Goal: Transaction & Acquisition: Purchase product/service

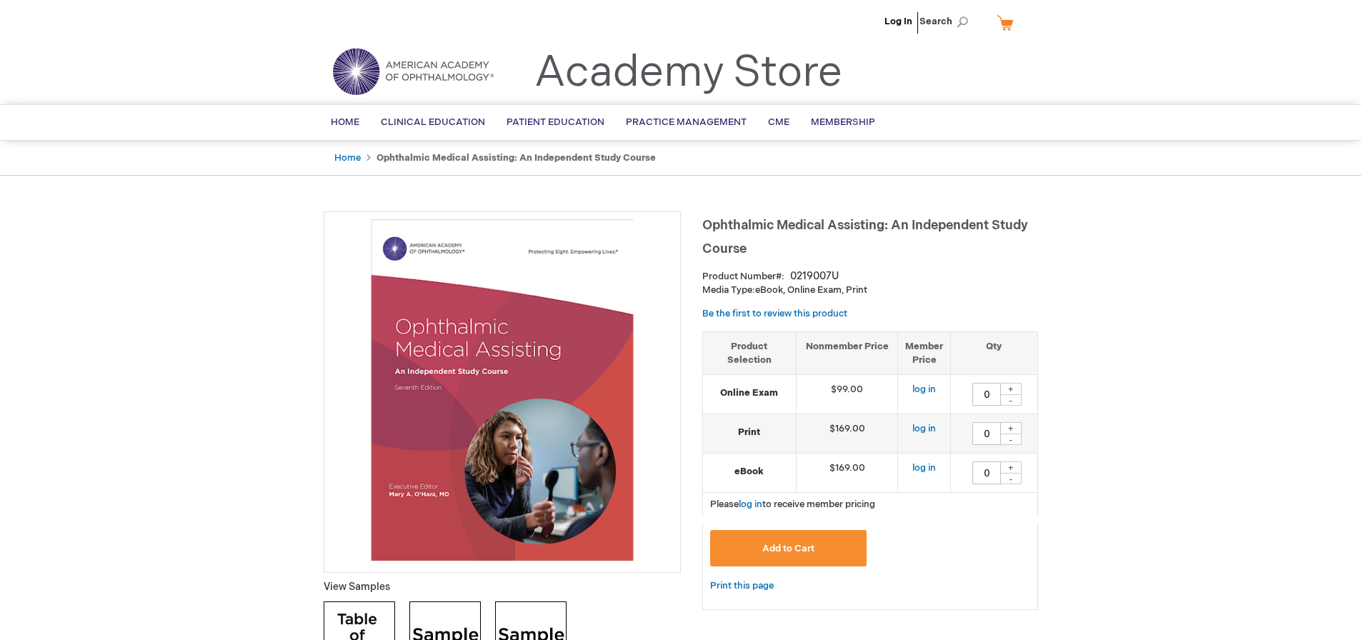
type input "0"
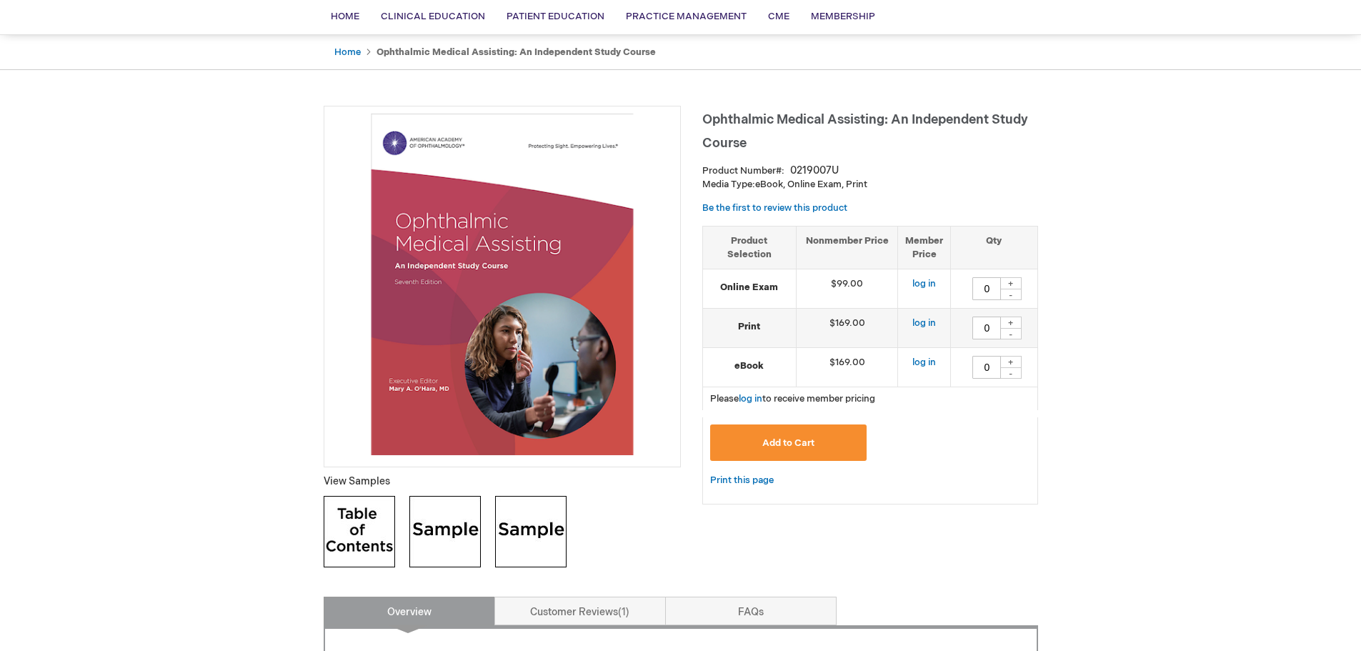
scroll to position [143, 0]
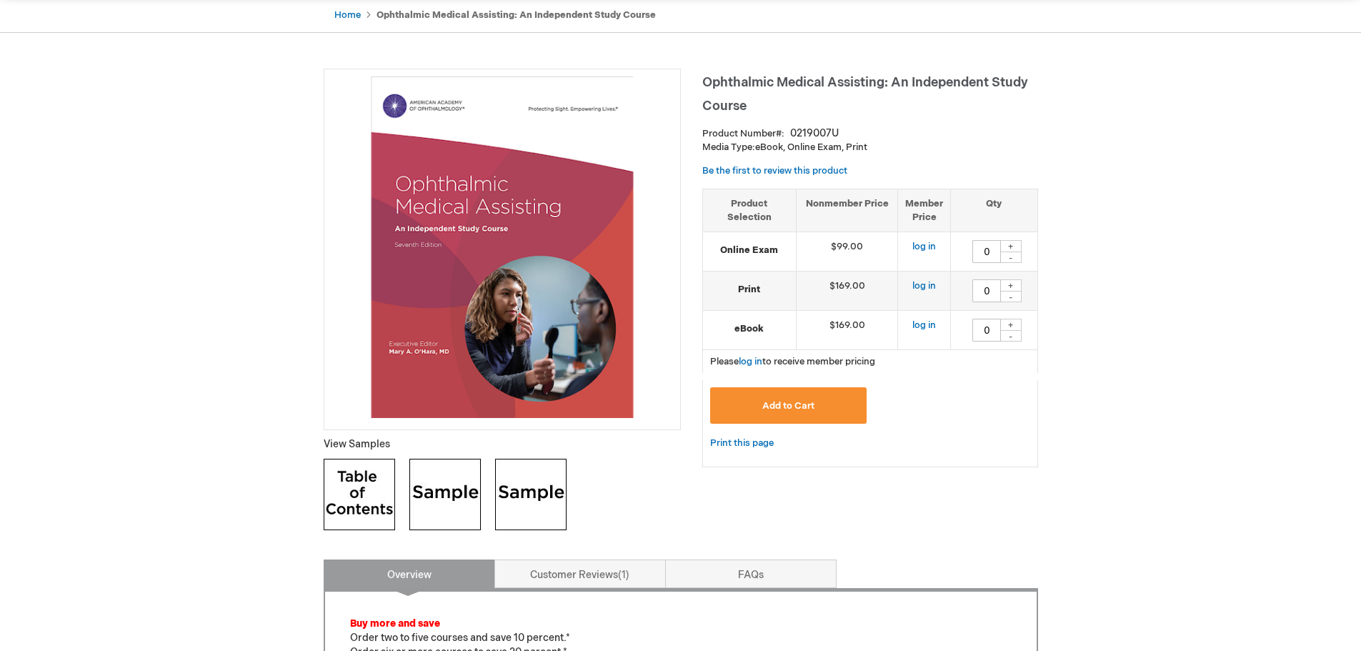
click at [453, 477] on img at bounding box center [444, 494] width 71 height 71
drag, startPoint x: 839, startPoint y: 324, endPoint x: 897, endPoint y: 325, distance: 57.9
click at [897, 325] on td "$169.00" at bounding box center [847, 330] width 102 height 39
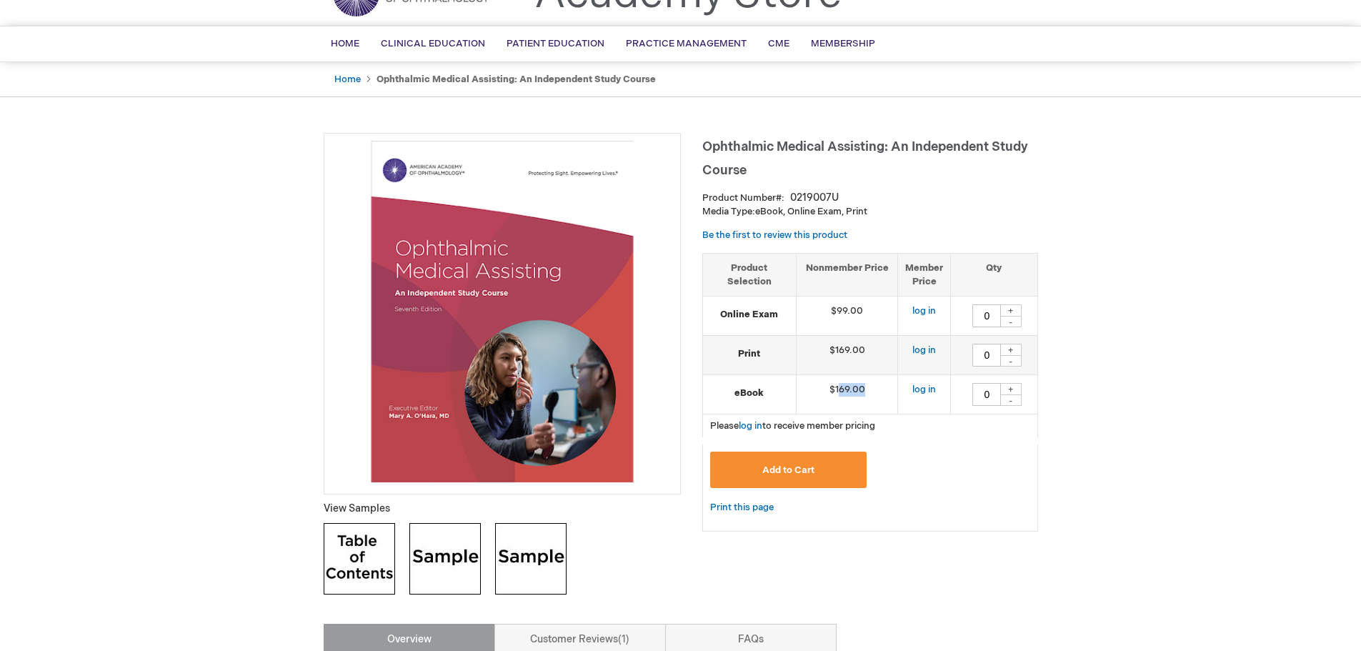
scroll to position [0, 0]
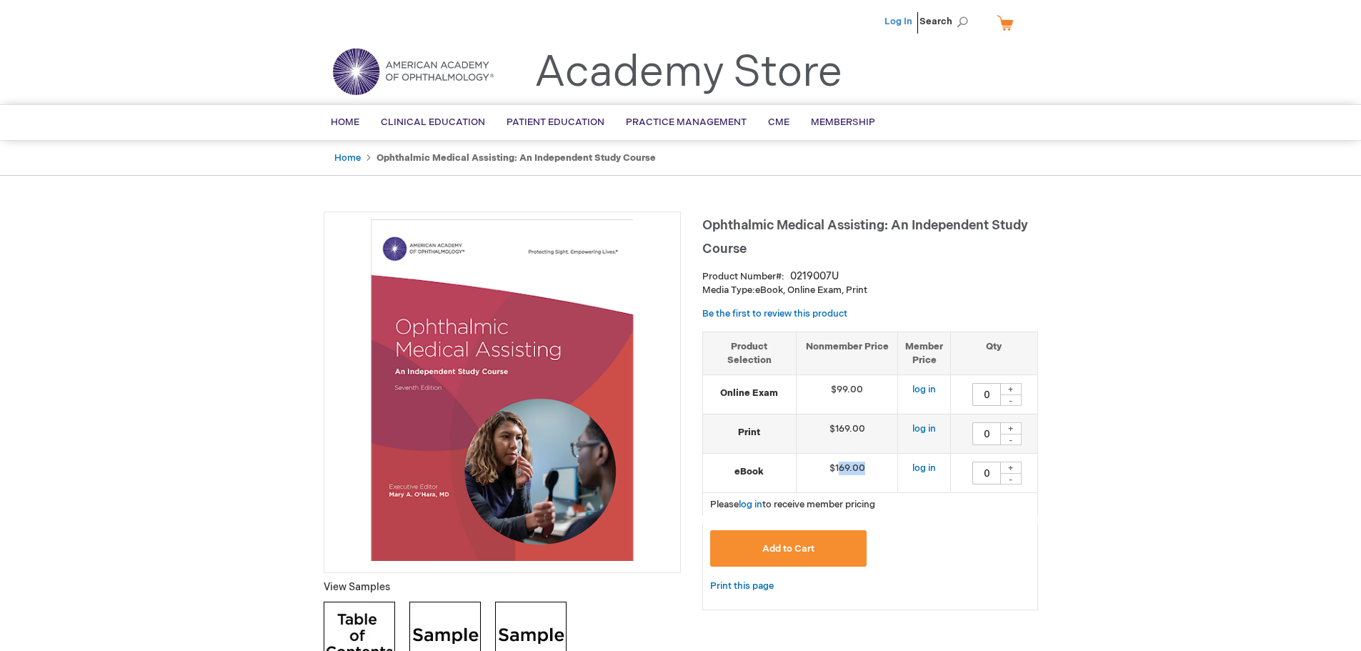
click at [891, 25] on link "Log In" at bounding box center [898, 21] width 28 height 11
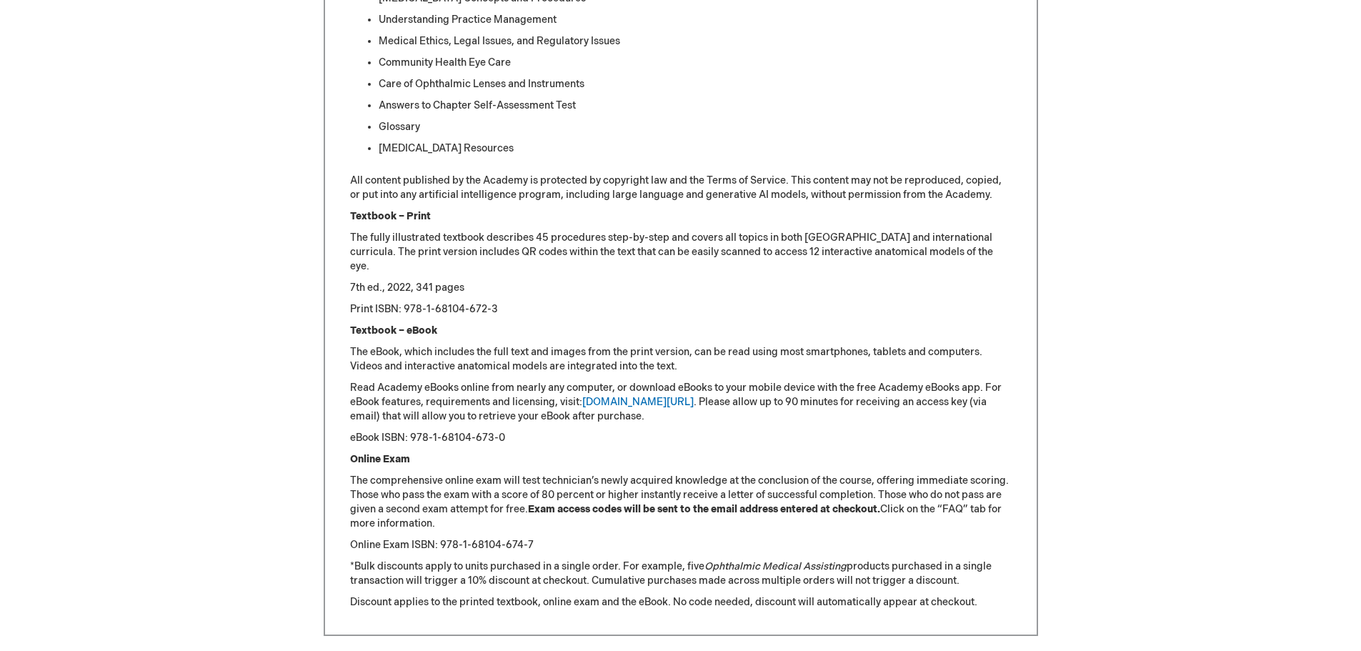
scroll to position [1572, 0]
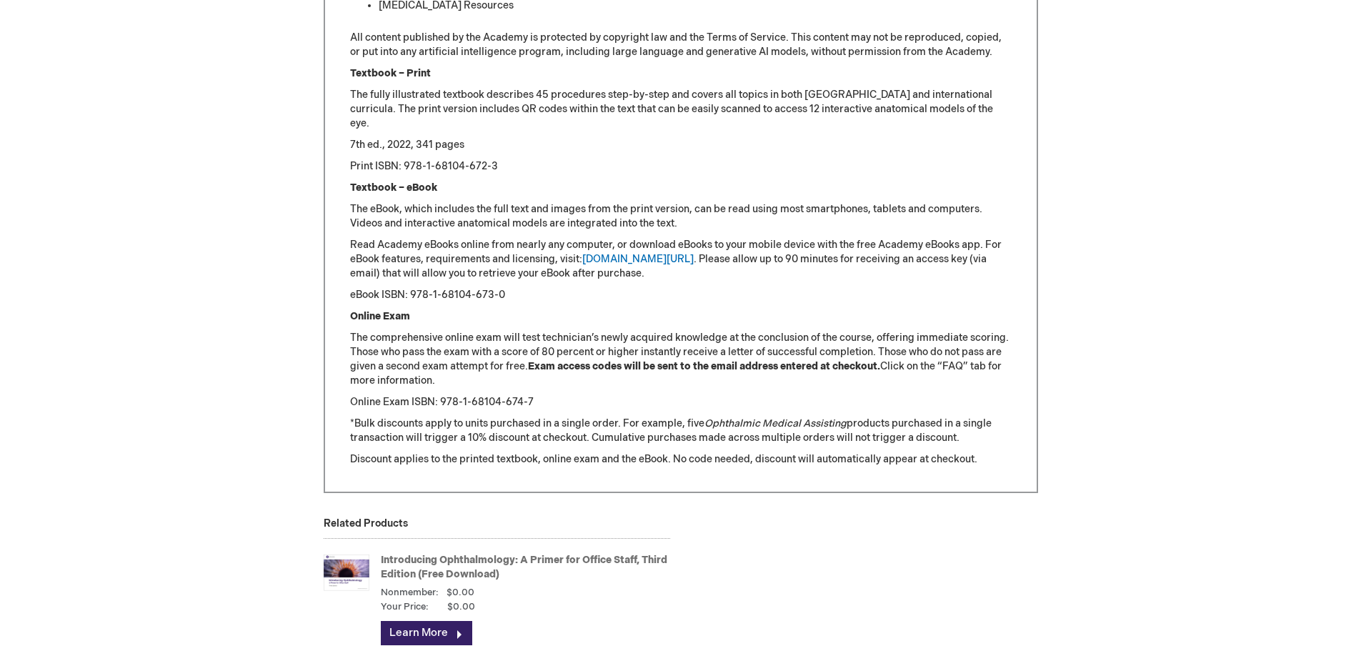
drag, startPoint x: 519, startPoint y: 286, endPoint x: 1263, endPoint y: 311, distance: 744.9
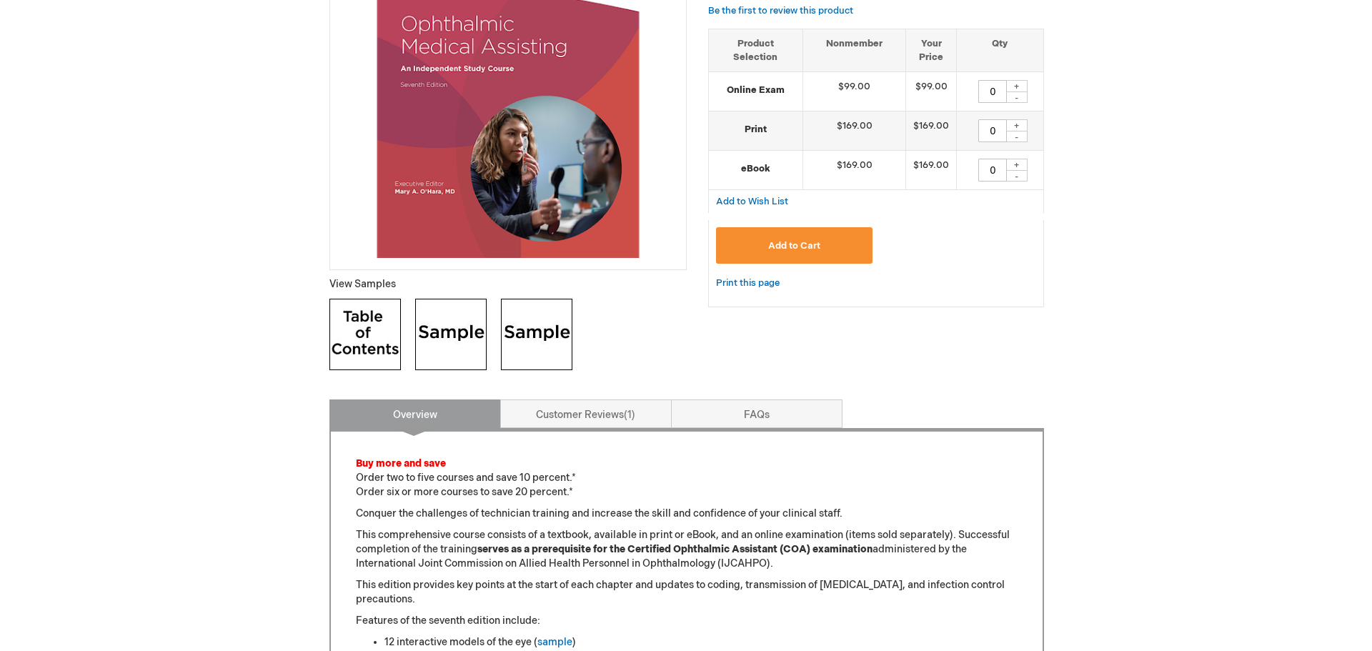
scroll to position [286, 0]
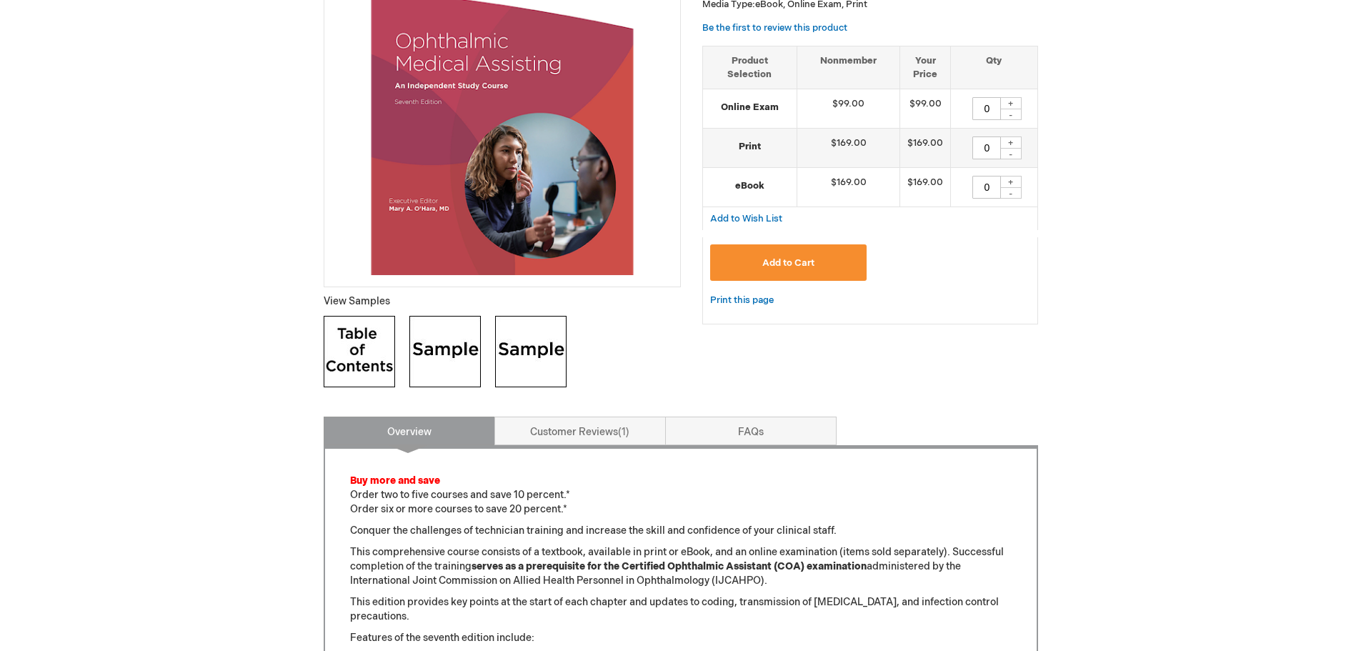
click at [1005, 179] on div "+" at bounding box center [1010, 182] width 21 height 12
type input "1"
click at [797, 256] on button "Add to Cart" at bounding box center [788, 262] width 157 height 36
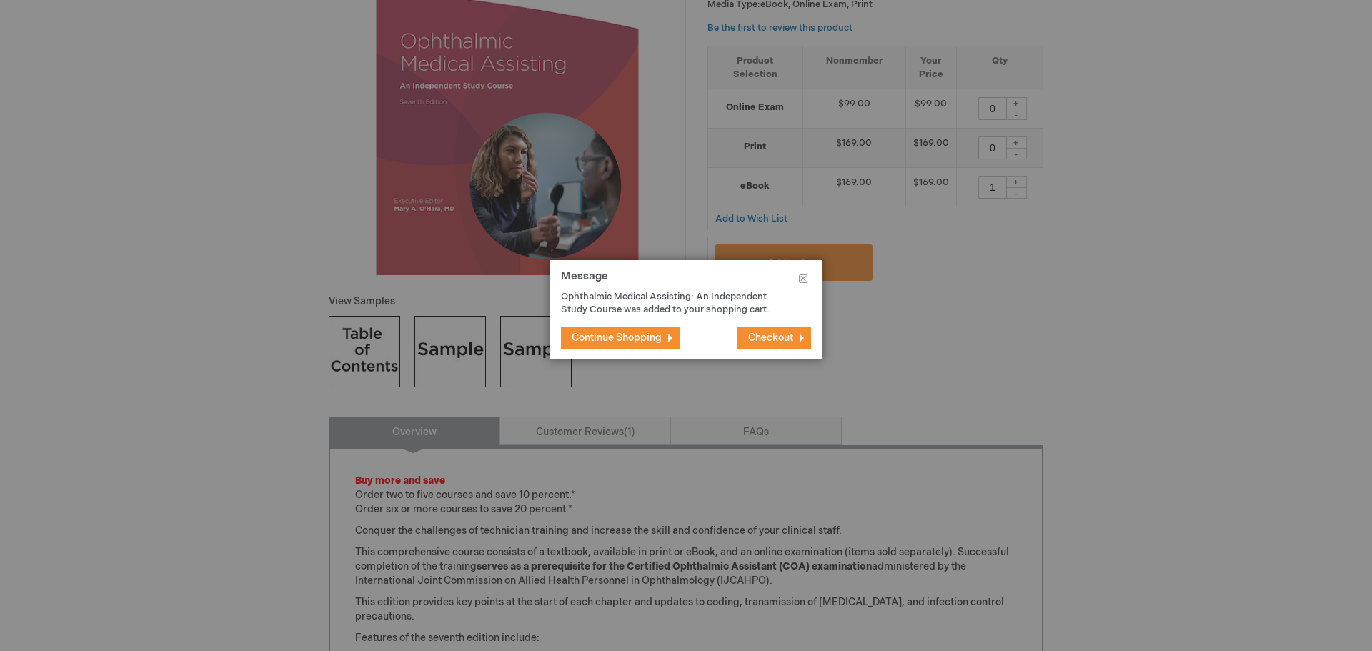
click at [797, 329] on button "Checkout" at bounding box center [774, 337] width 74 height 21
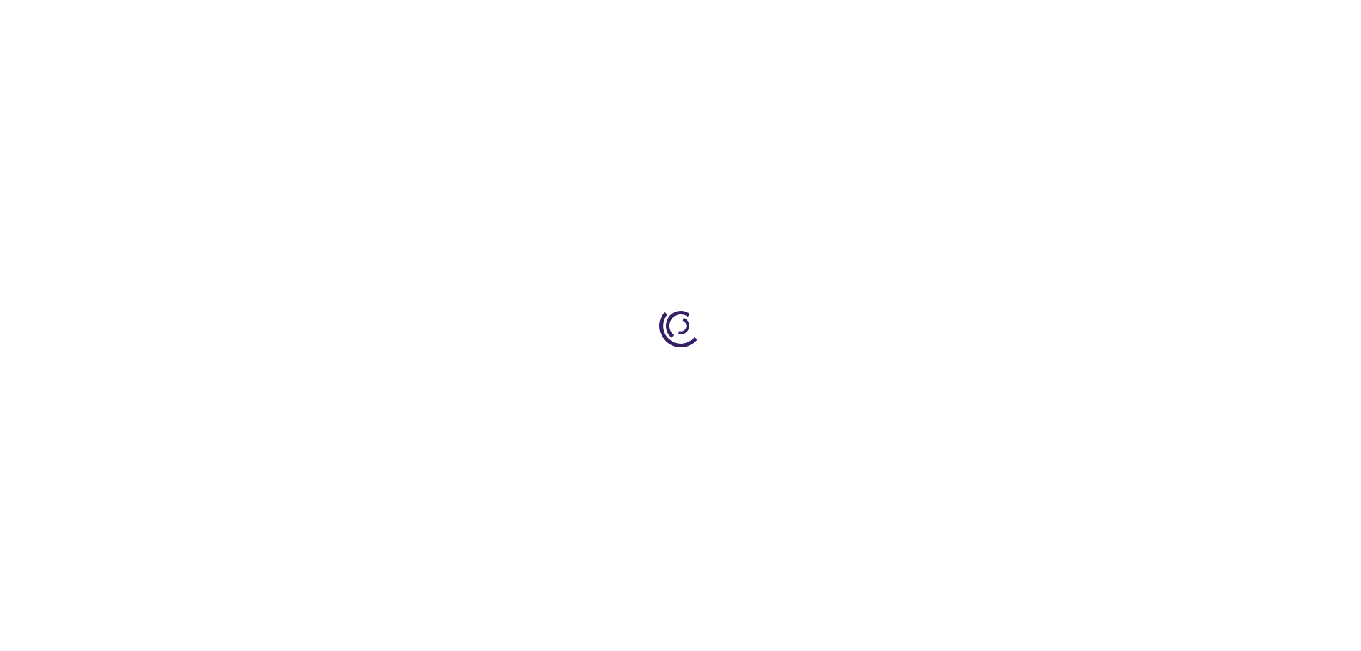
select select "US"
select select "18"
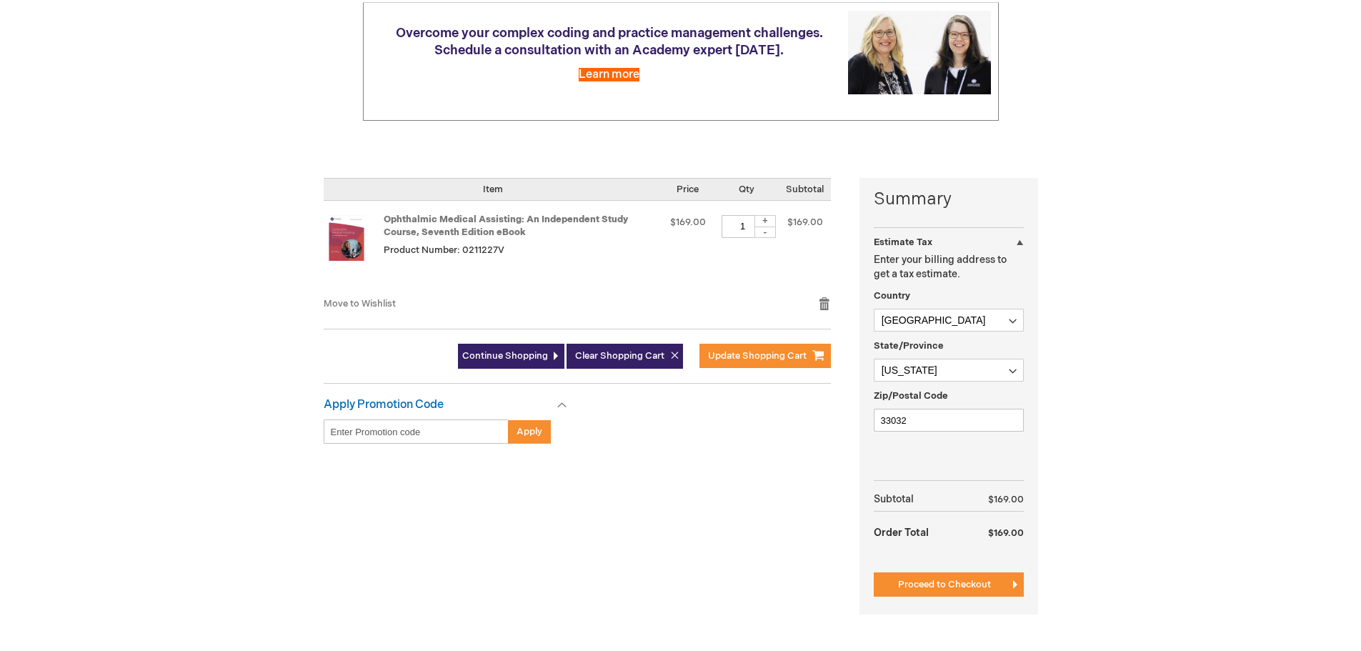
scroll to position [156, 0]
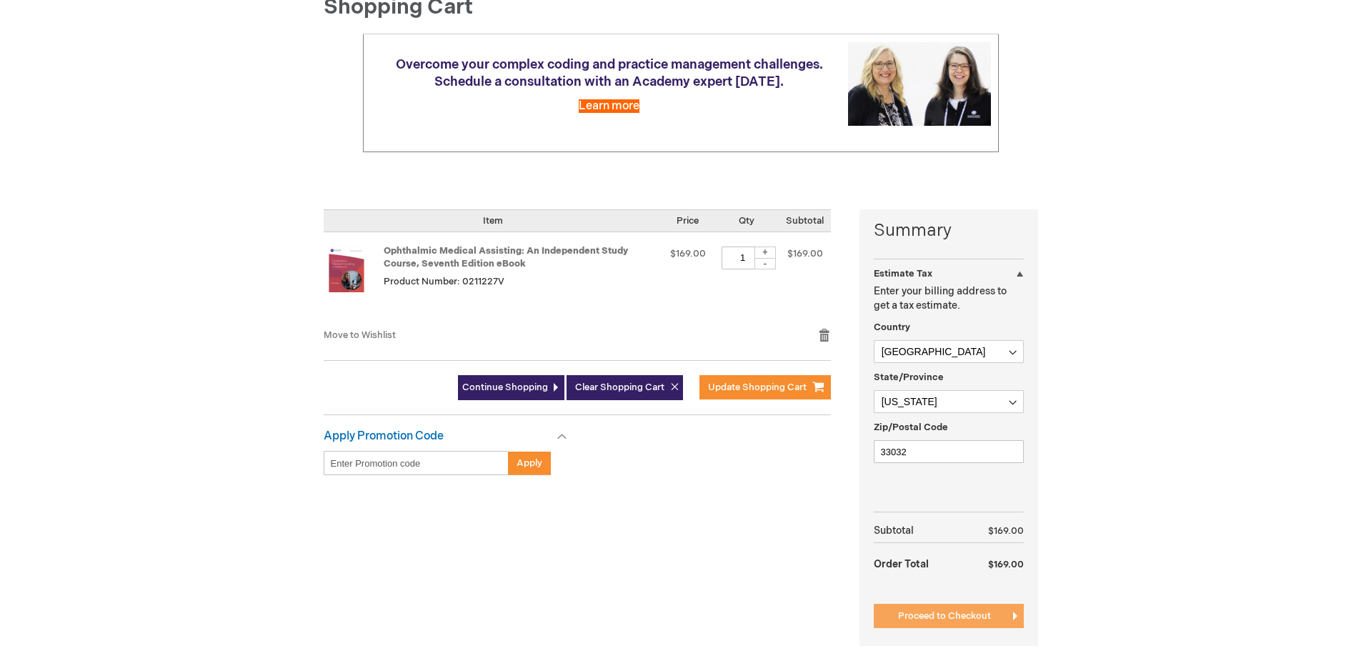
click at [959, 609] on button "Proceed to Checkout" at bounding box center [949, 616] width 150 height 24
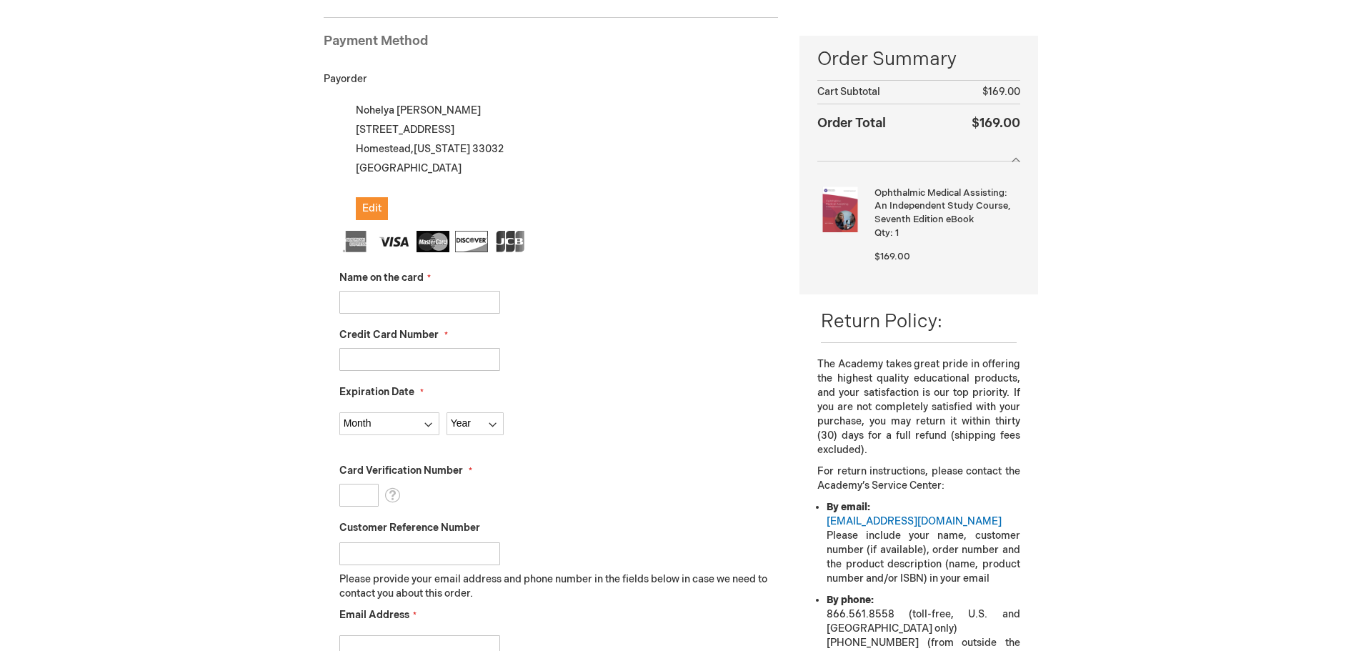
scroll to position [196, 0]
click at [467, 301] on input "Name on the card" at bounding box center [419, 299] width 161 height 23
type input "Nohelya [PERSON_NAME]"
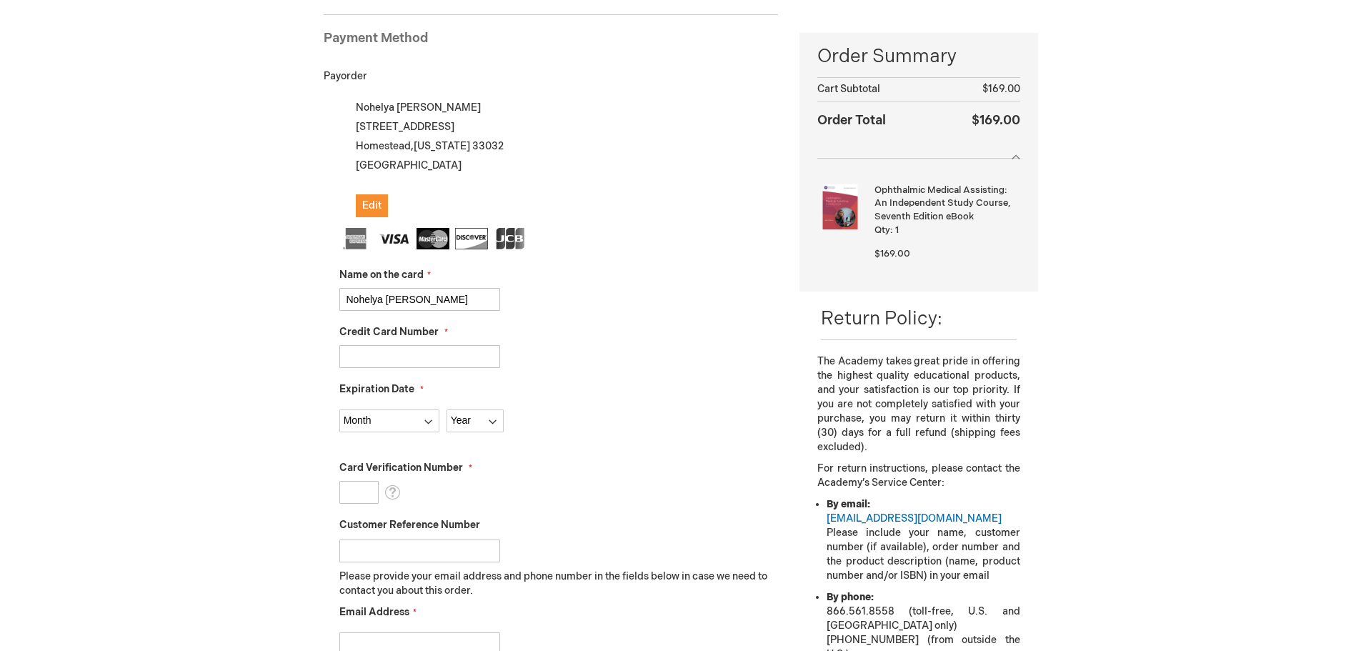
type input "[CREDIT_CARD_NUMBER]"
select select "8"
select select "2028"
type input "675"
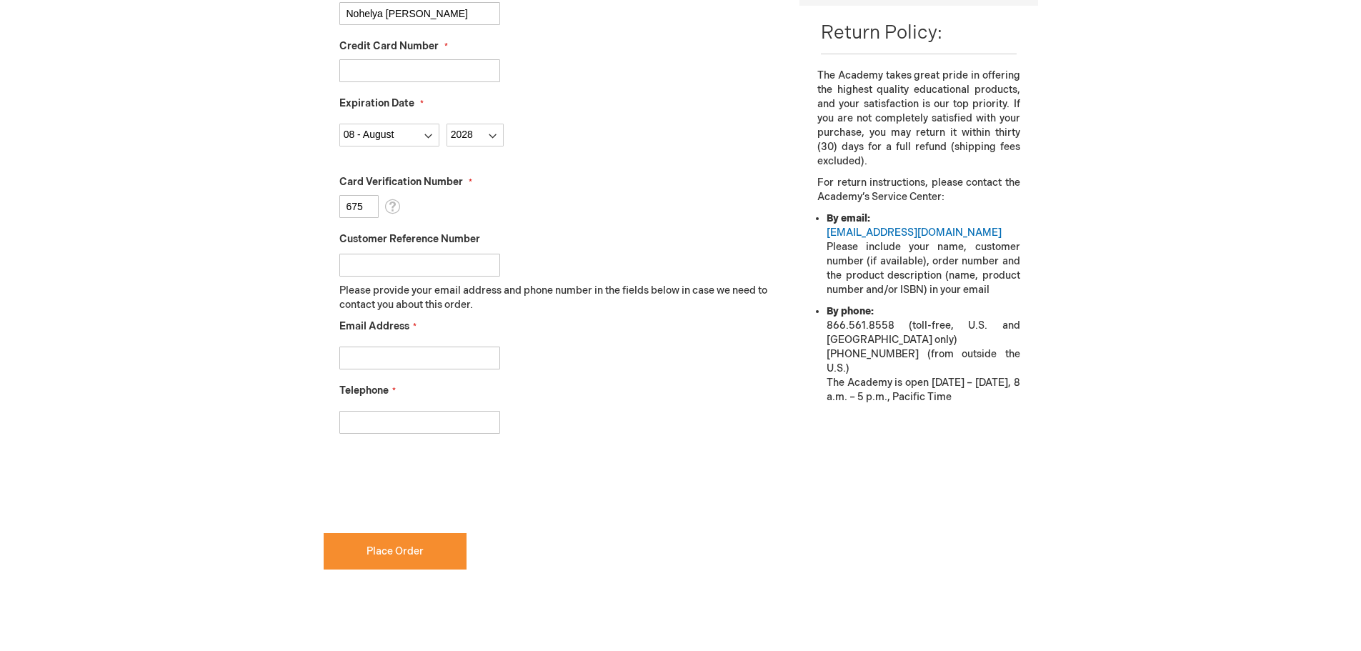
scroll to position [553, 0]
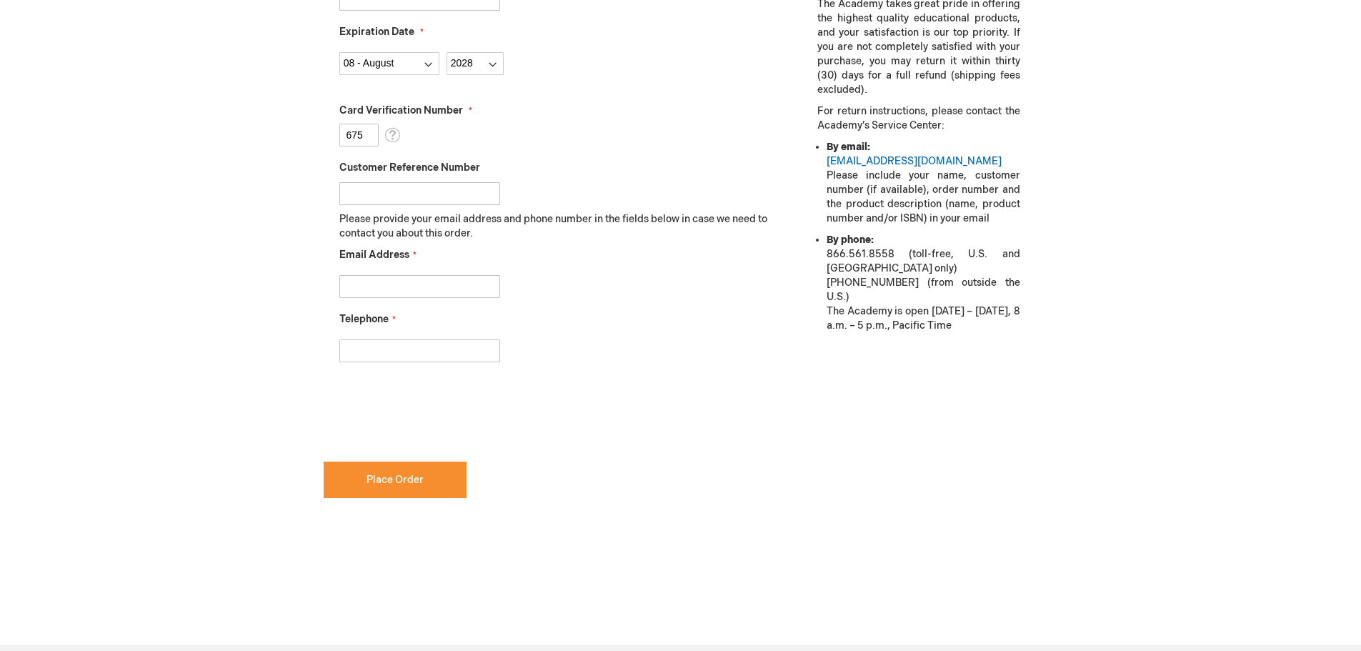
click at [433, 294] on input "Email Address" at bounding box center [419, 286] width 161 height 23
type input "[EMAIL_ADDRESS][DOMAIN_NAME]"
type input "9175738670"
checkbox input "true"
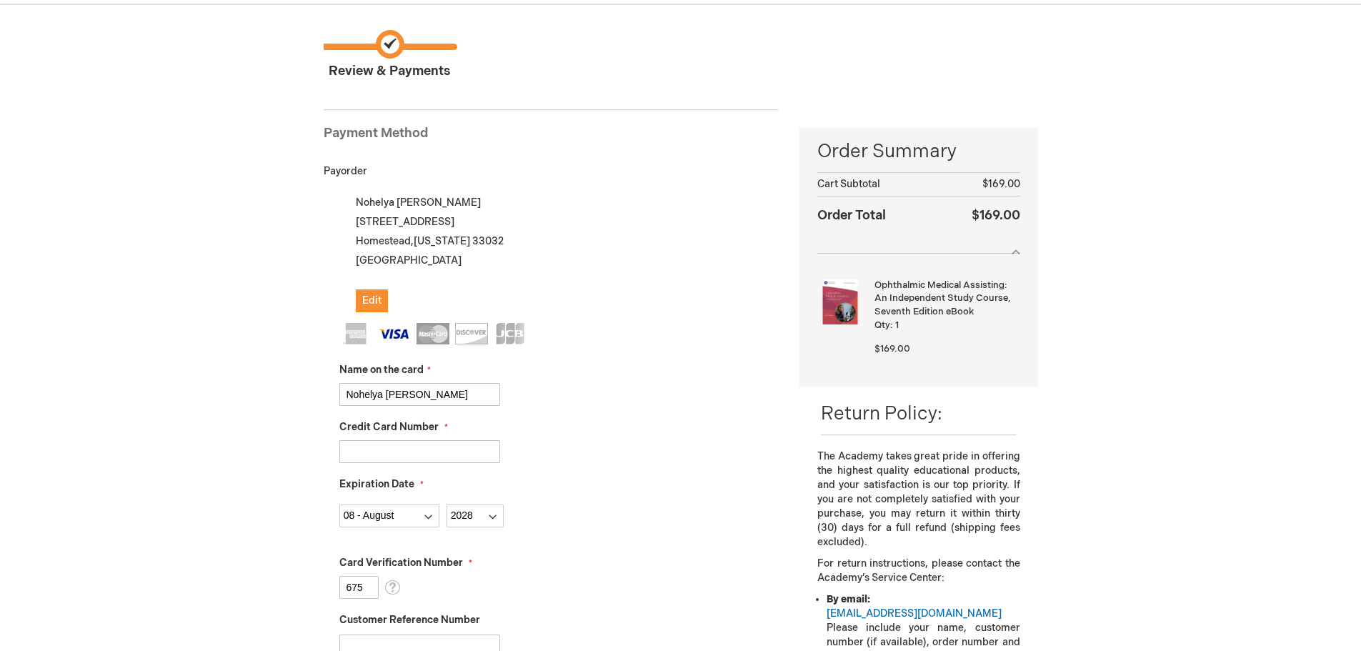
scroll to position [124, 0]
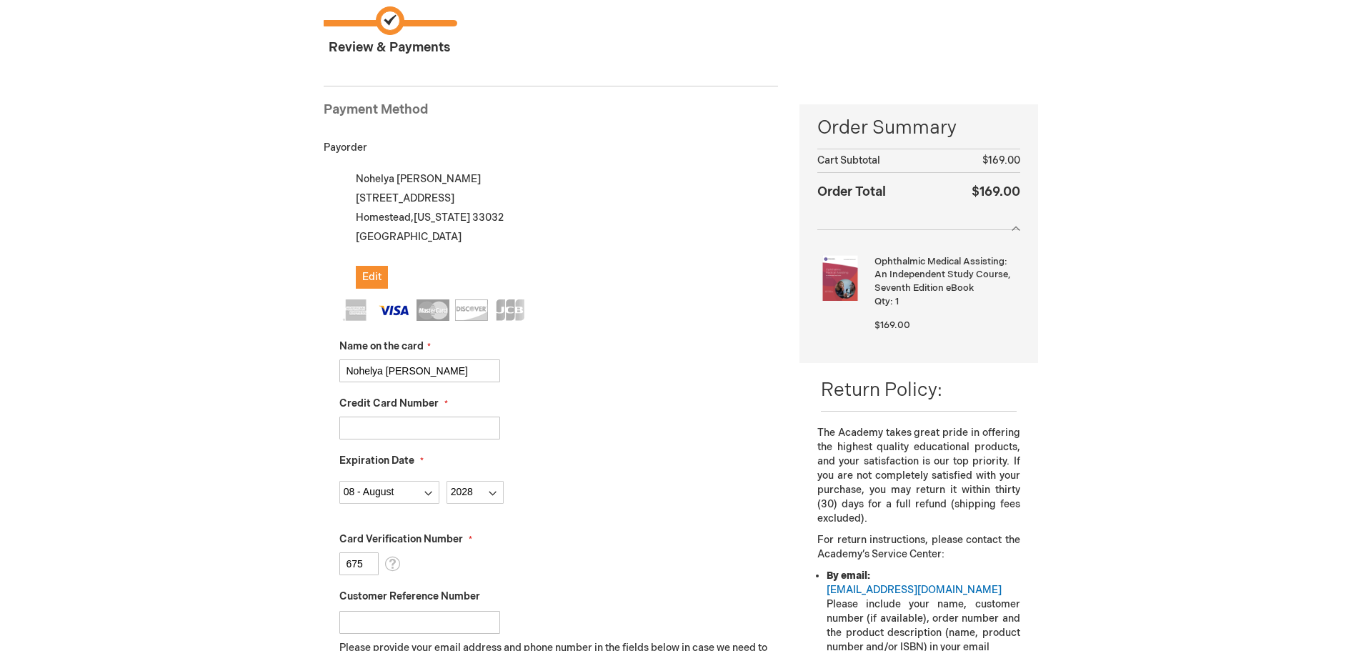
drag, startPoint x: 528, startPoint y: 337, endPoint x: 734, endPoint y: 472, distance: 246.3
click at [734, 472] on div "Expiration Date Month [DATE] - [DATE] - [DATE] - [DATE] - [DATE] - [DATE] - [DA…" at bounding box center [558, 479] width 439 height 50
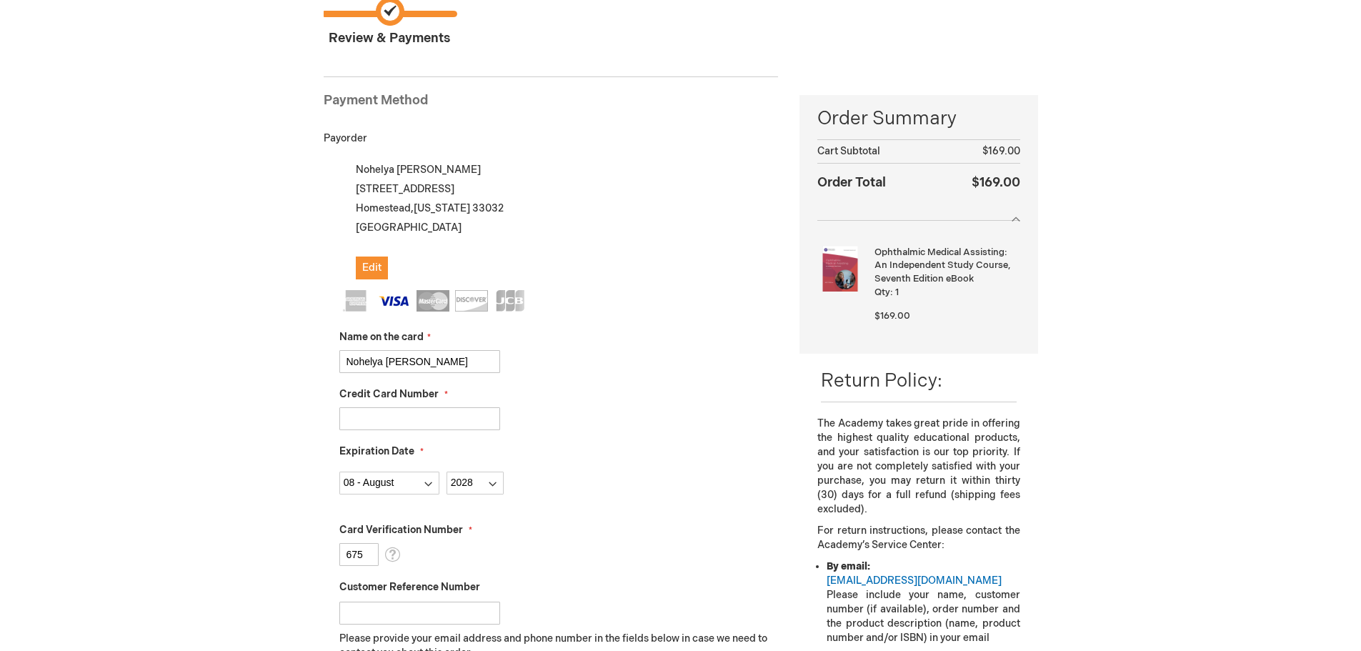
scroll to position [267, 0]
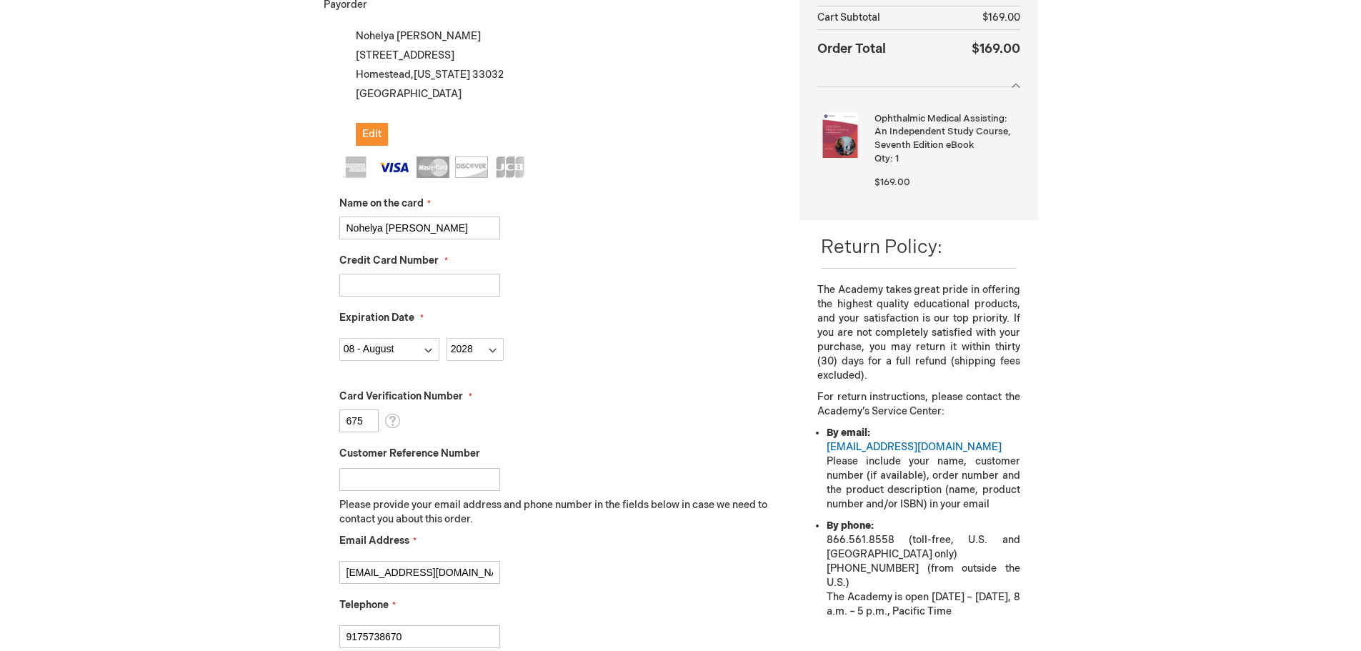
click at [1012, 86] on div at bounding box center [918, 79] width 202 height 15
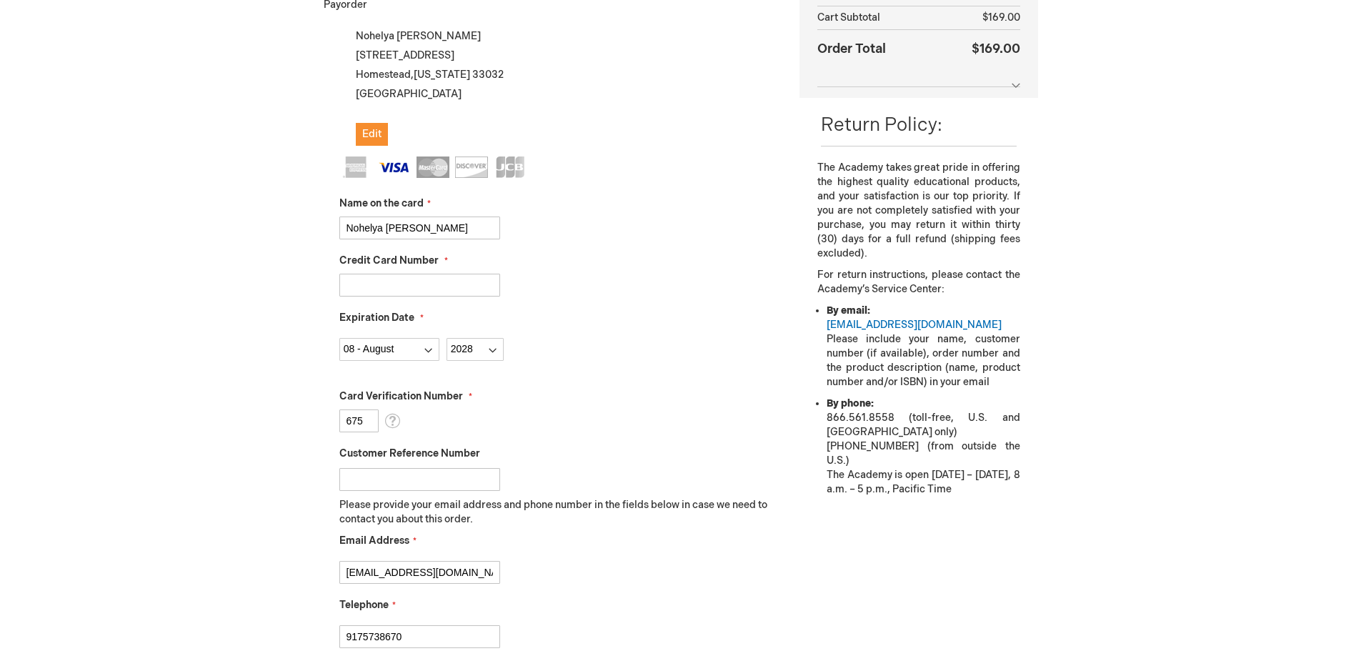
click at [1012, 86] on div at bounding box center [918, 79] width 202 height 15
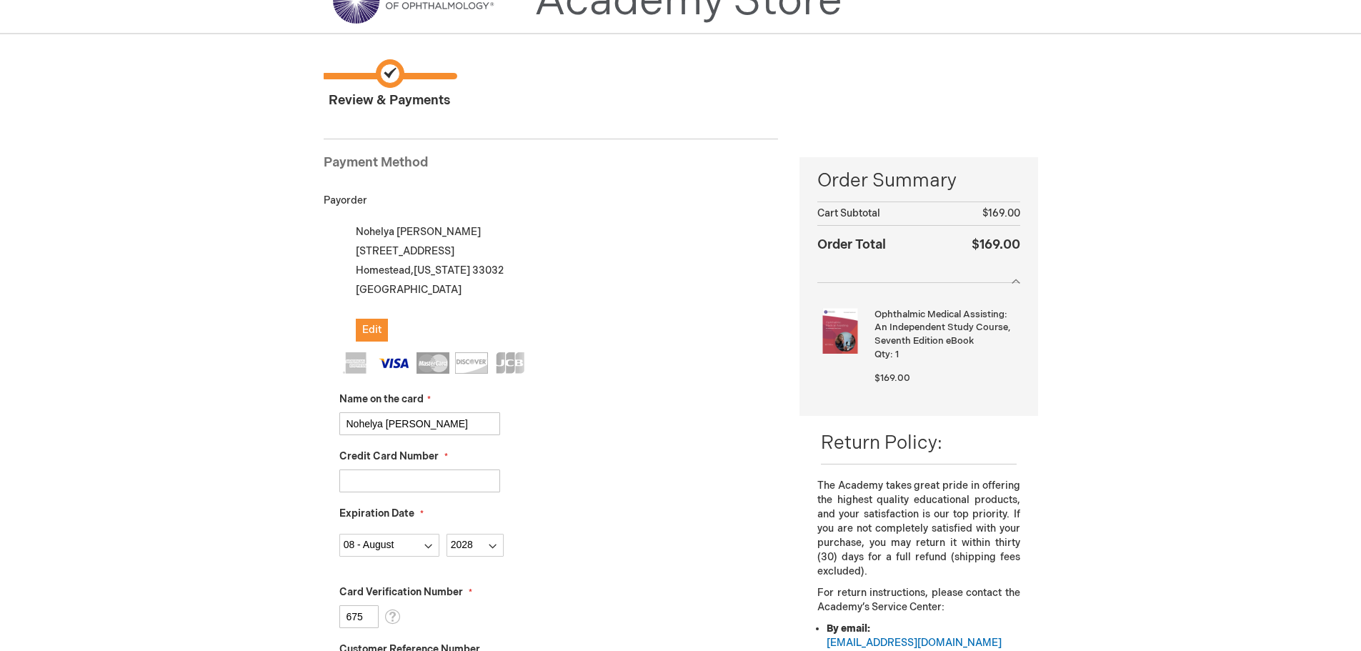
scroll to position [0, 0]
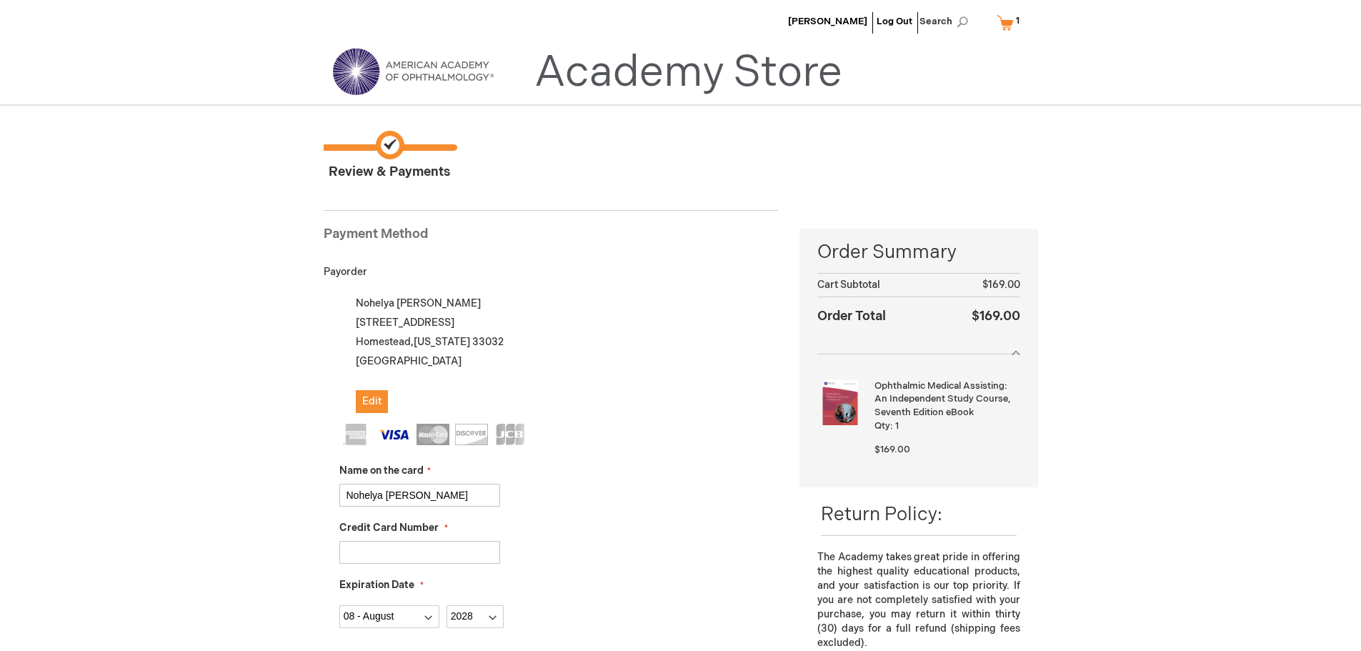
click at [356, 89] on img at bounding box center [412, 71] width 171 height 51
